Goal: Find specific page/section: Find specific page/section

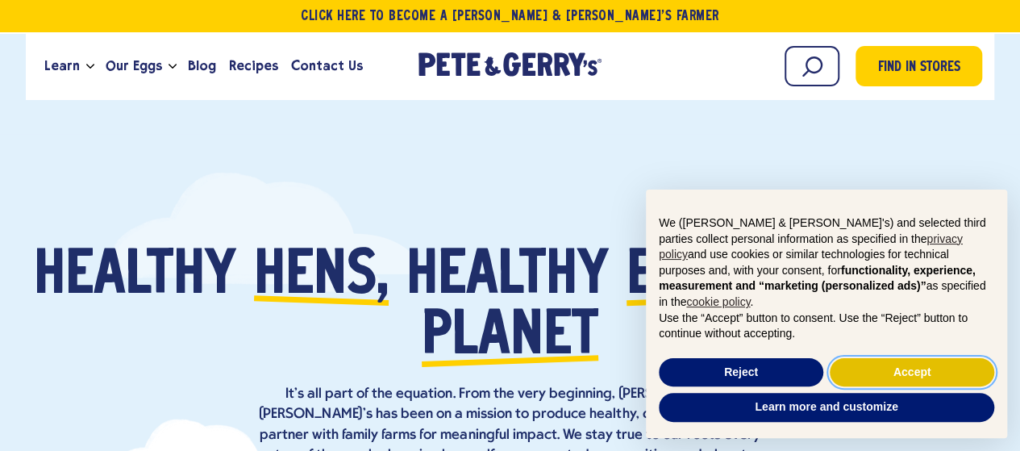
click at [874, 368] on button "Accept" at bounding box center [911, 372] width 164 height 29
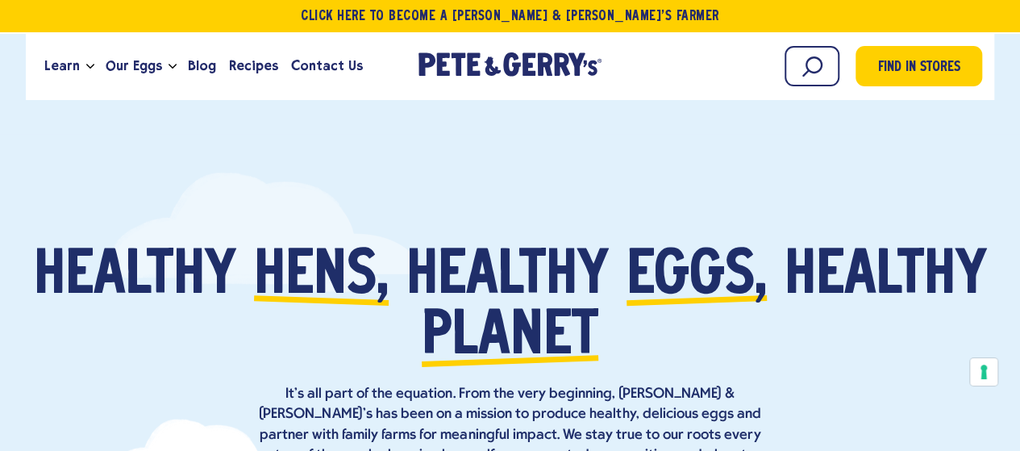
scroll to position [44, 0]
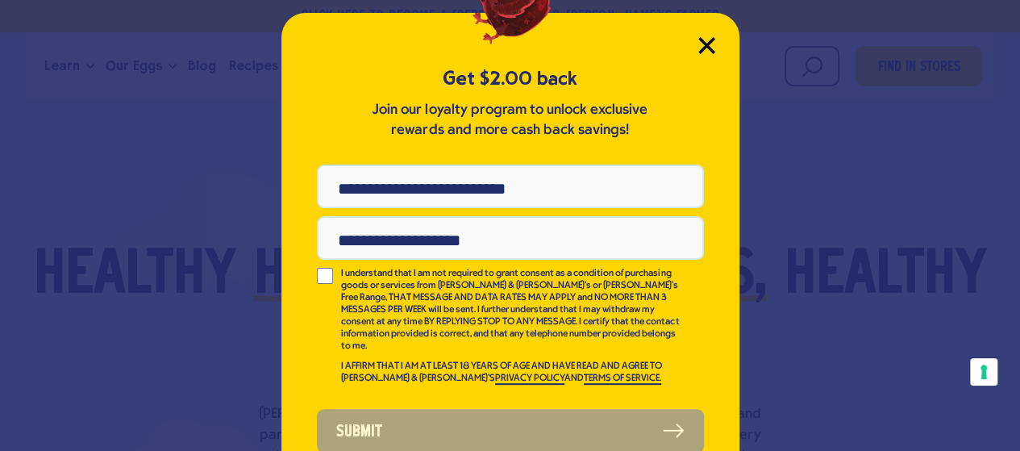
click at [704, 52] on icon "Close Modal" at bounding box center [706, 45] width 17 height 17
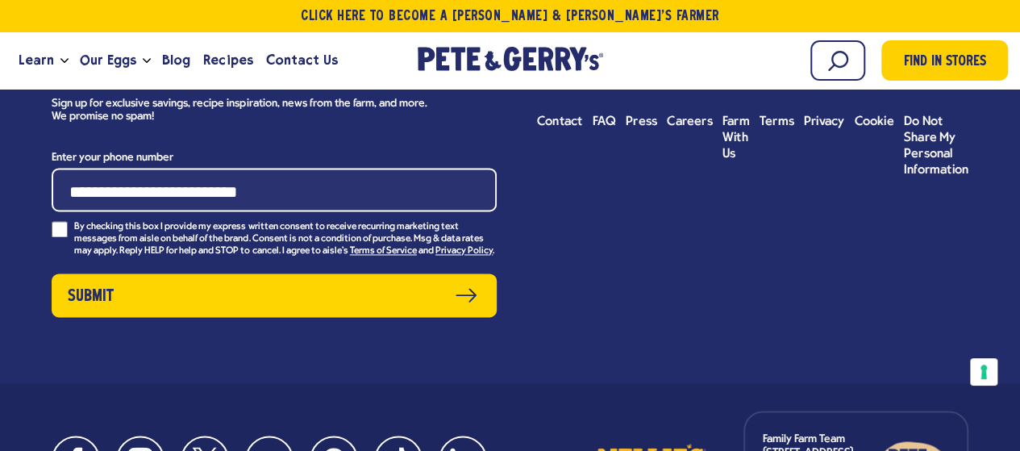
scroll to position [7199, 0]
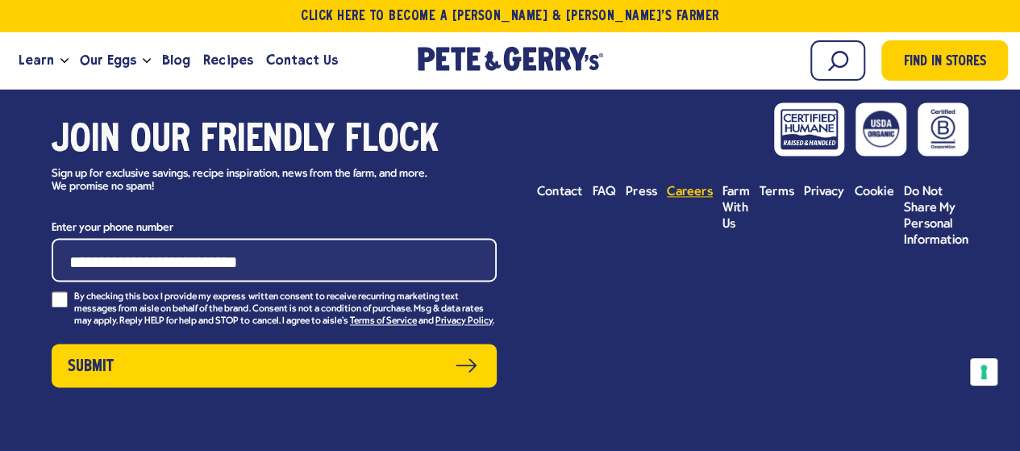
click at [684, 185] on span "Careers" at bounding box center [690, 191] width 46 height 13
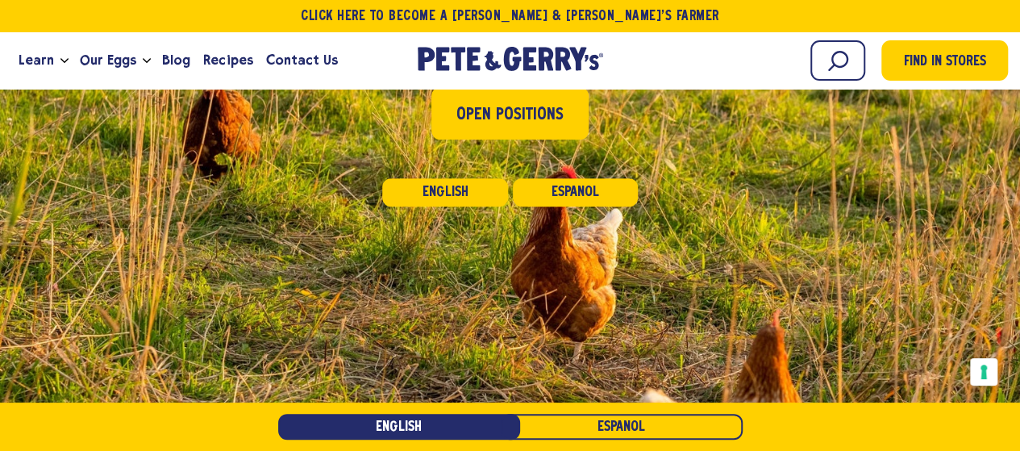
scroll to position [197, 0]
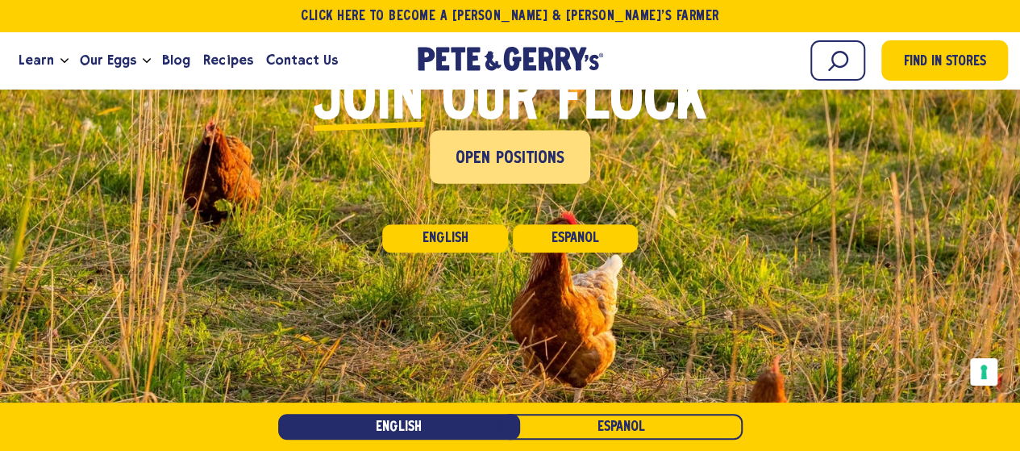
click at [479, 147] on span "Open Positions" at bounding box center [510, 159] width 110 height 26
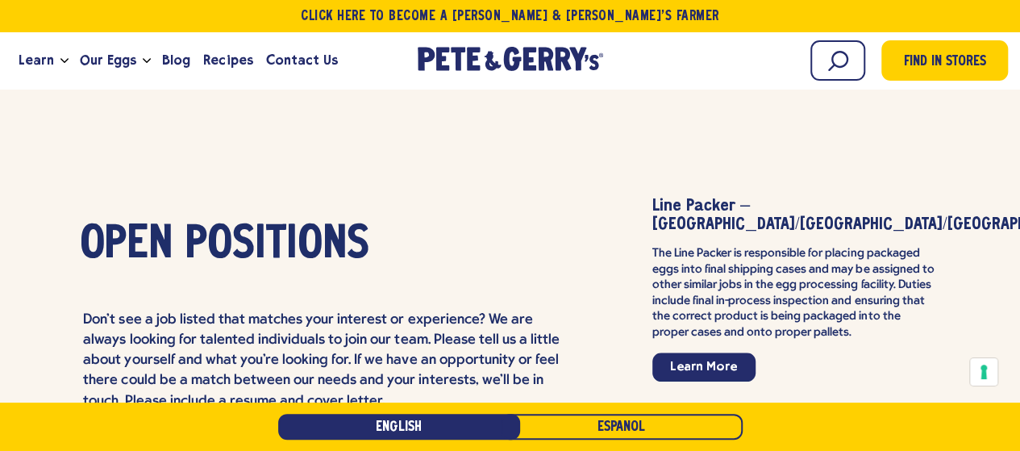
scroll to position [3727, 0]
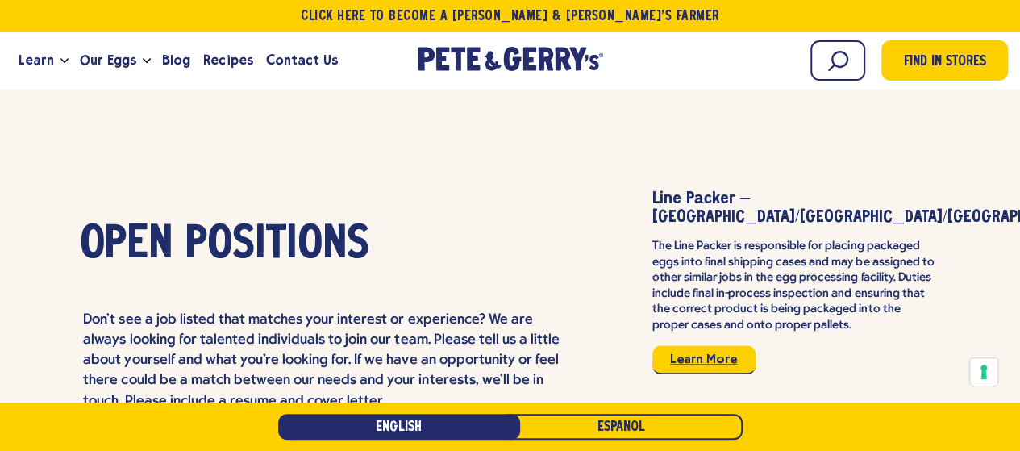
click at [740, 345] on link "Learn More" at bounding box center [703, 359] width 103 height 29
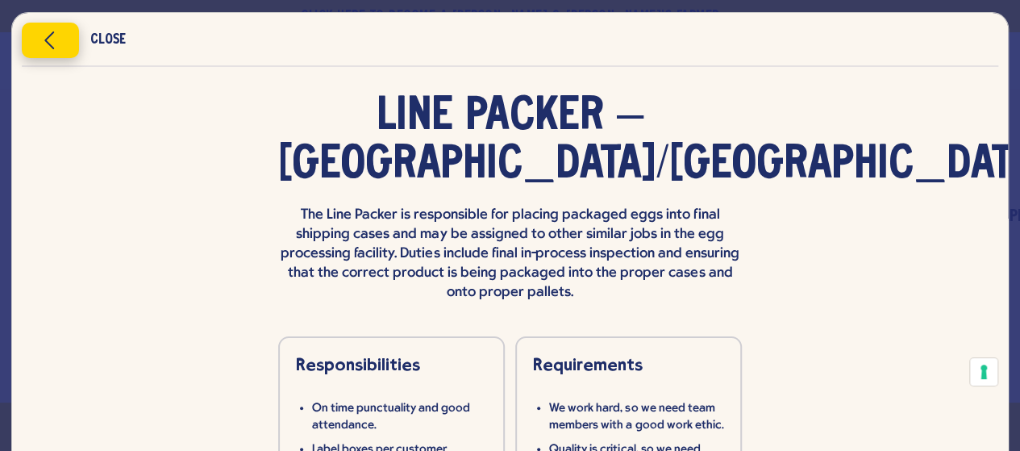
click at [44, 48] on icon "Close modal" at bounding box center [50, 40] width 41 height 24
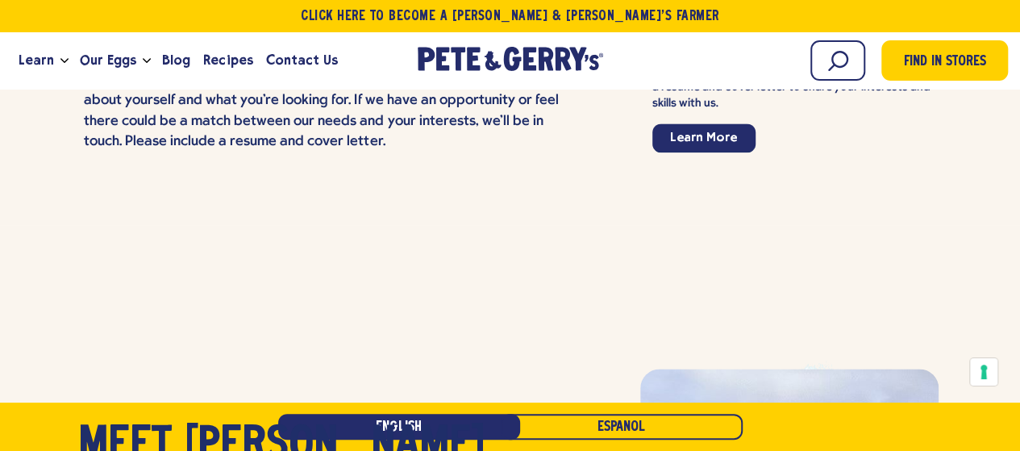
scroll to position [4172, 0]
